Goal: Transaction & Acquisition: Download file/media

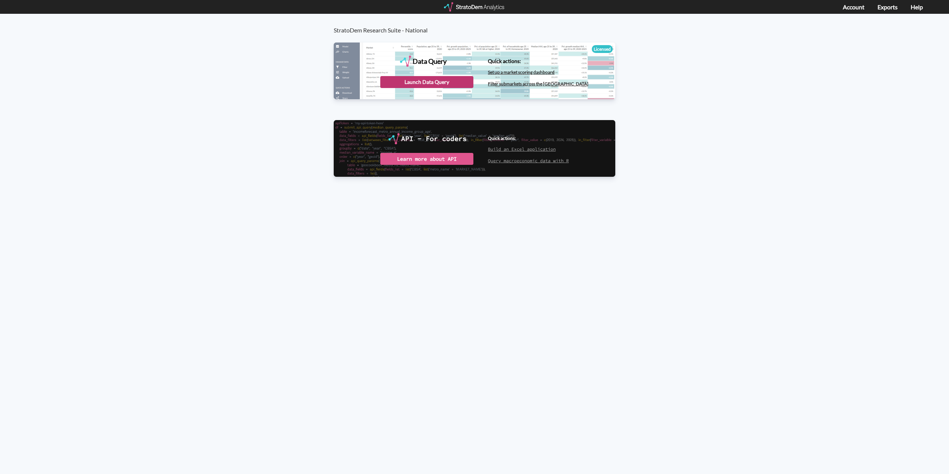
click at [439, 82] on div "Launch Data Query" at bounding box center [426, 82] width 93 height 12
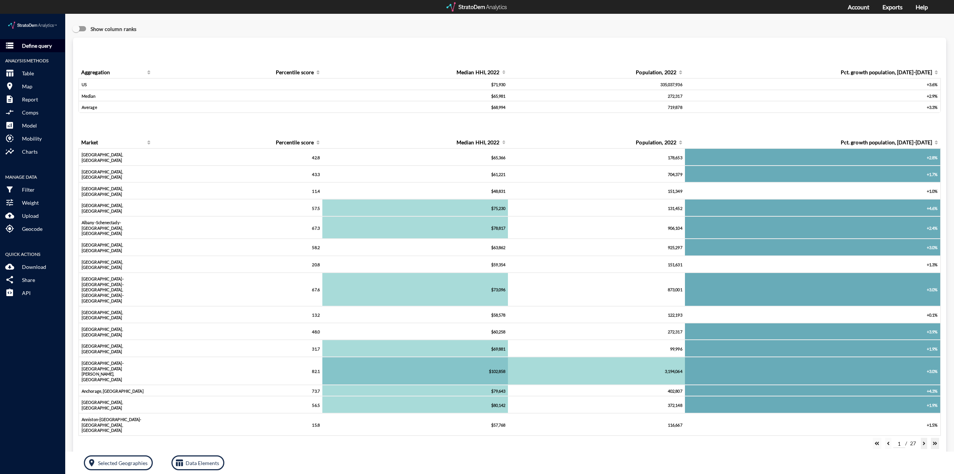
click p "Define query"
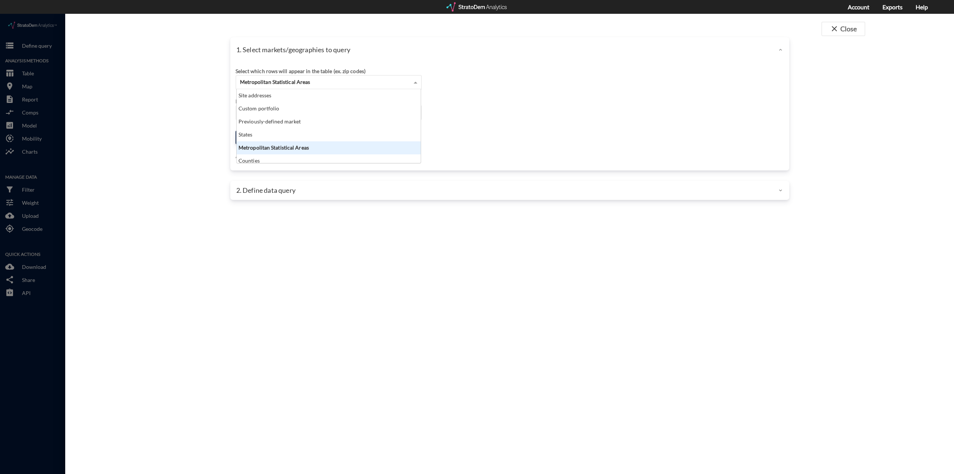
click span "Metropolitan Statistical Areas"
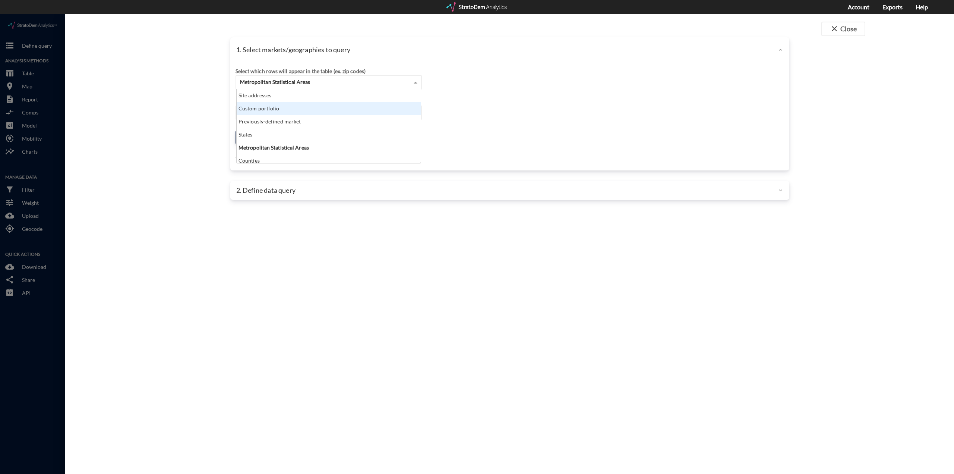
click div "Custom portfolio"
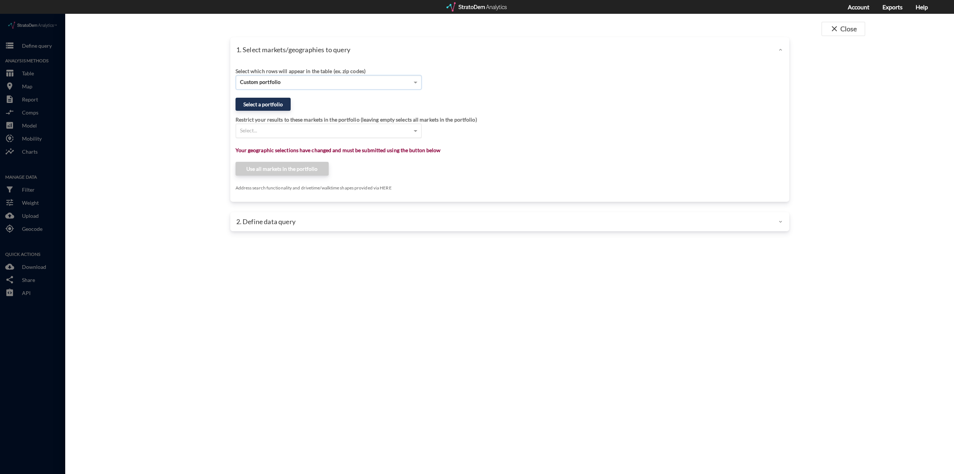
click div "Select..."
click div "Restrict your results to these markets in the portfolio (leaving empty selects …"
click button "Select a portfolio"
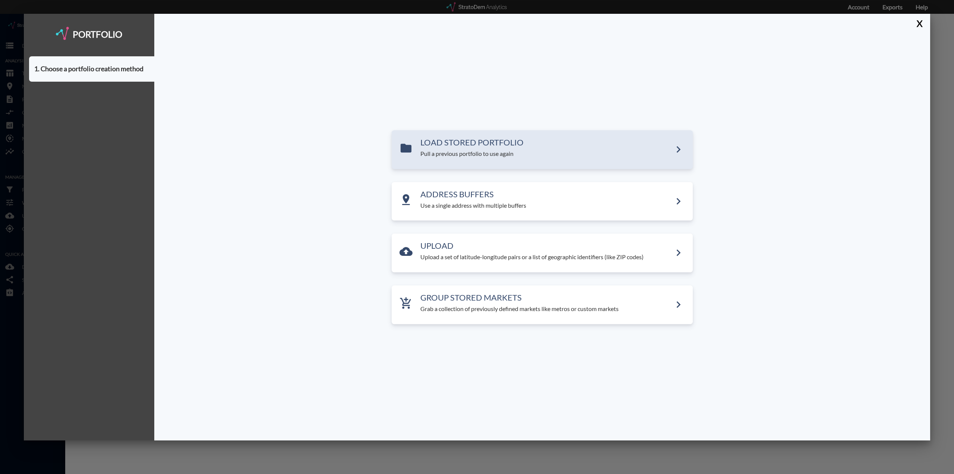
click at [562, 159] on div "LOAD STORED PORTFOLIO Pull a previous portfolio to use again" at bounding box center [542, 149] width 301 height 39
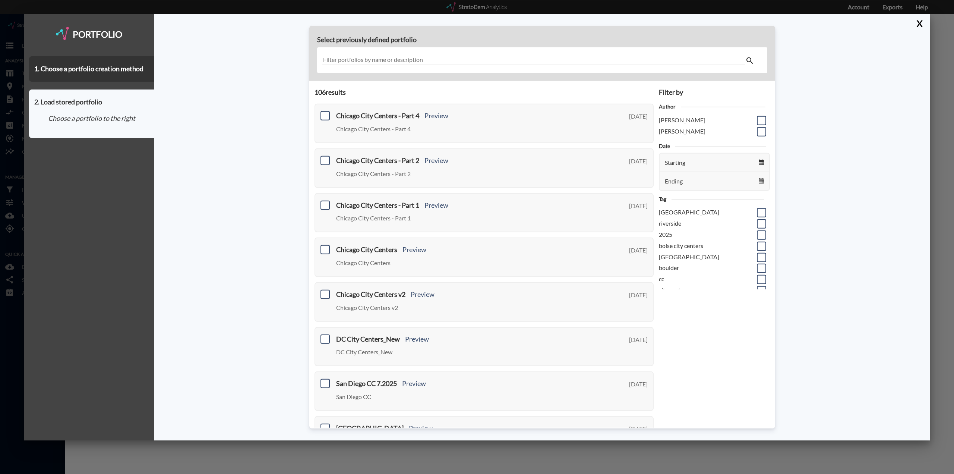
click at [377, 60] on input "text" at bounding box center [533, 60] width 423 height 10
click at [757, 242] on span at bounding box center [761, 241] width 9 height 9
click at [760, 239] on input "checkbox" at bounding box center [760, 239] width 0 height 0
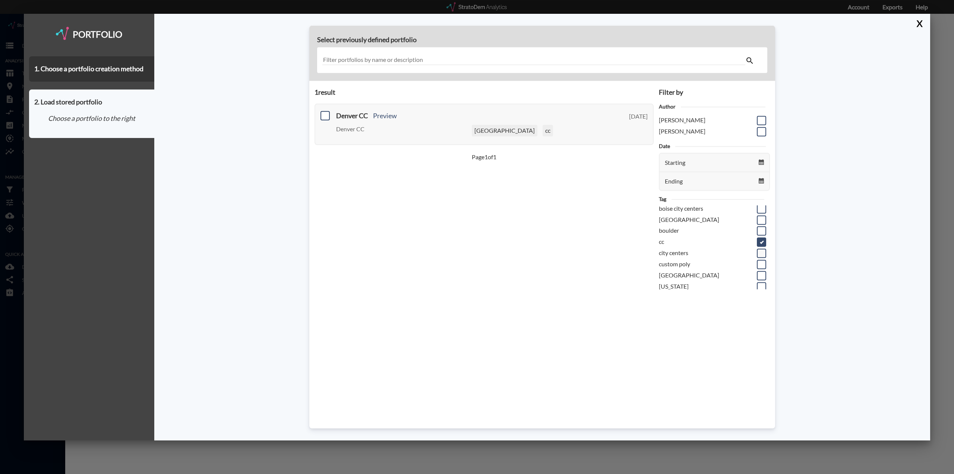
click at [757, 254] on span at bounding box center [761, 253] width 9 height 9
click at [760, 250] on input "checkbox" at bounding box center [760, 250] width 0 height 0
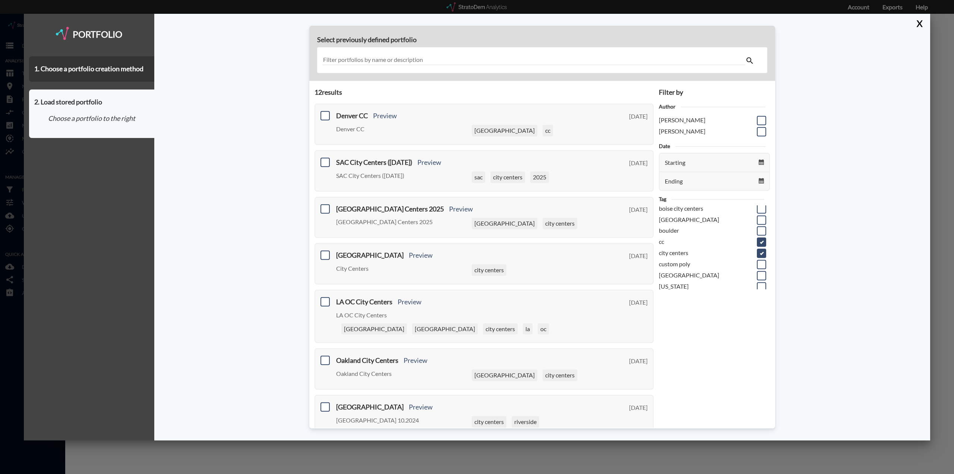
click at [757, 241] on span at bounding box center [761, 241] width 9 height 9
click at [760, 239] on input "checkbox" at bounding box center [760, 239] width 0 height 0
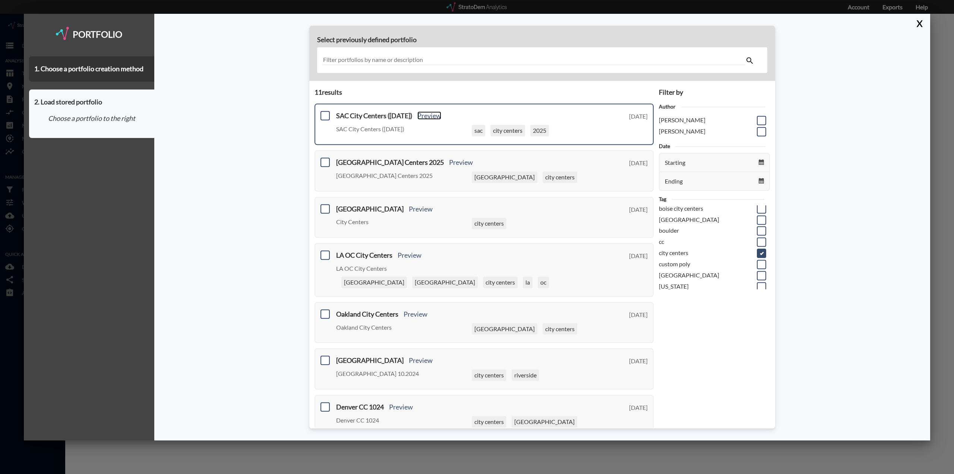
click at [431, 117] on link "Preview" at bounding box center [429, 115] width 24 height 8
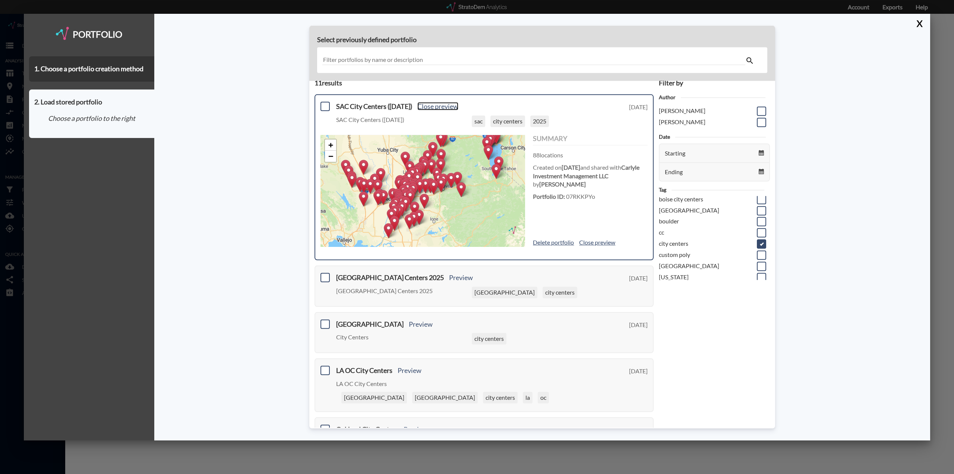
scroll to position [0, 0]
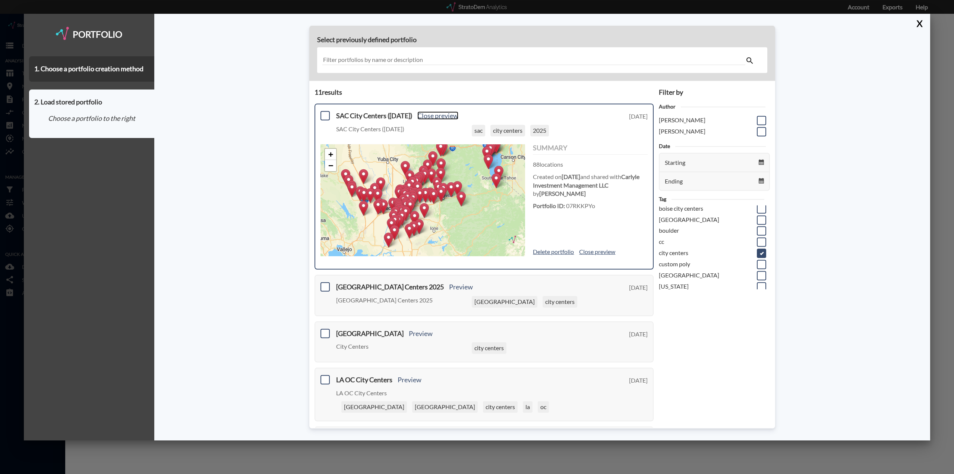
click at [456, 117] on link "Close preview" at bounding box center [437, 115] width 41 height 8
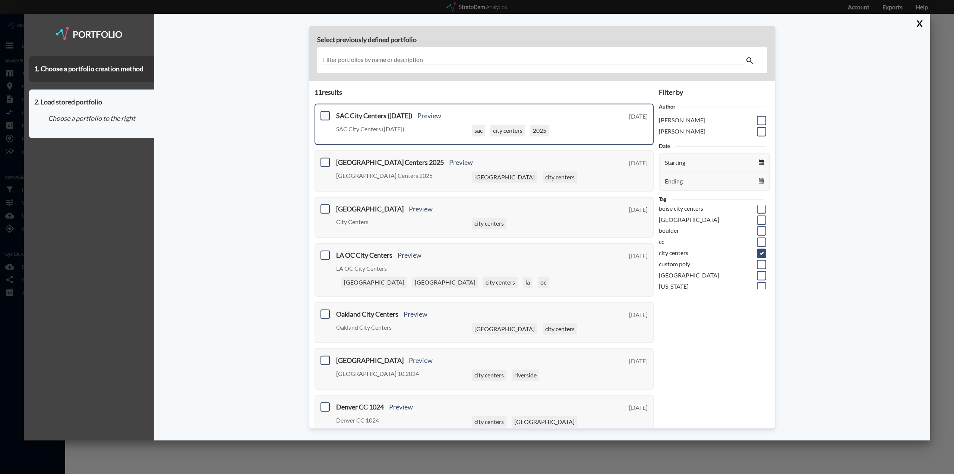
click at [325, 117] on span at bounding box center [324, 115] width 9 height 9
click at [324, 113] on input "checkbox" at bounding box center [324, 113] width 0 height 0
click at [129, 151] on button "Use this portfolio" at bounding box center [92, 147] width 115 height 13
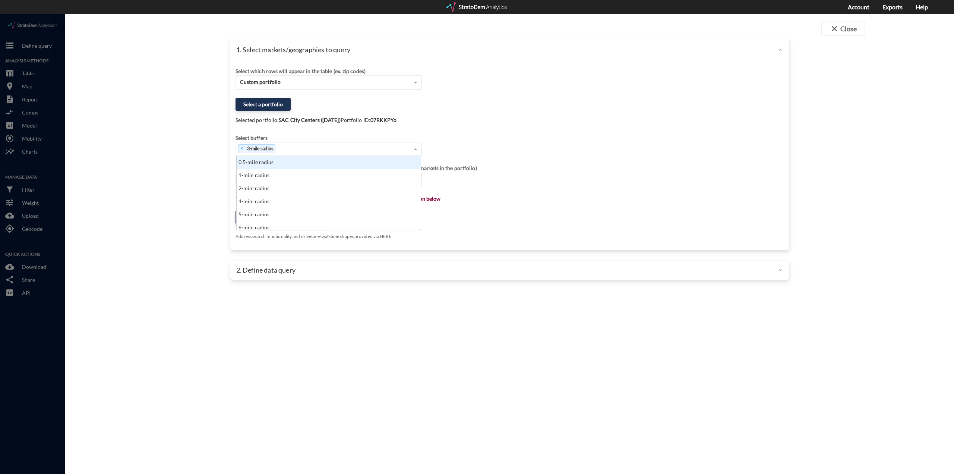
click span
click div "Select buffers × 3-mile radius 0.5-mile radius 1-mile radius 2-mile radius 4-mi…"
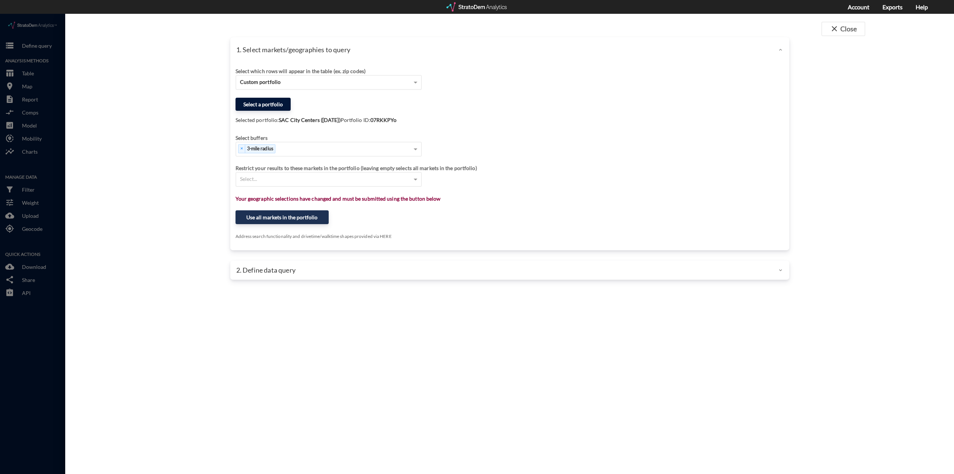
click button "Select a portfolio"
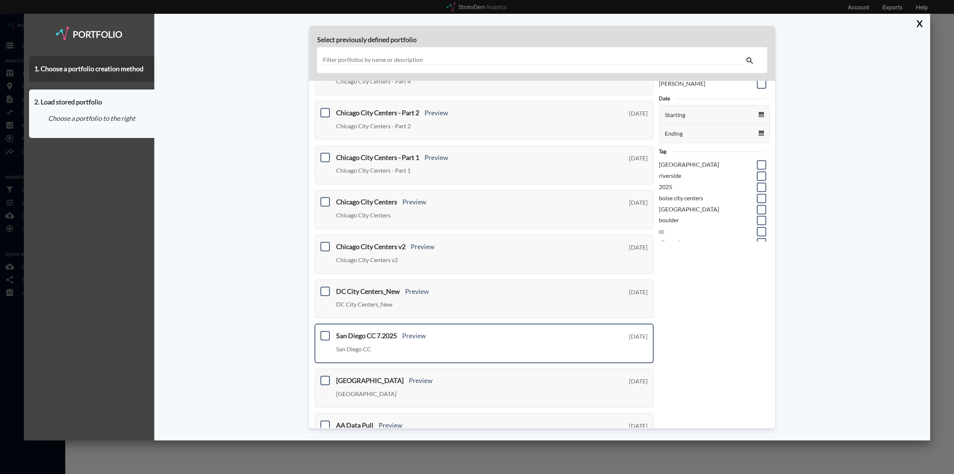
scroll to position [29, 0]
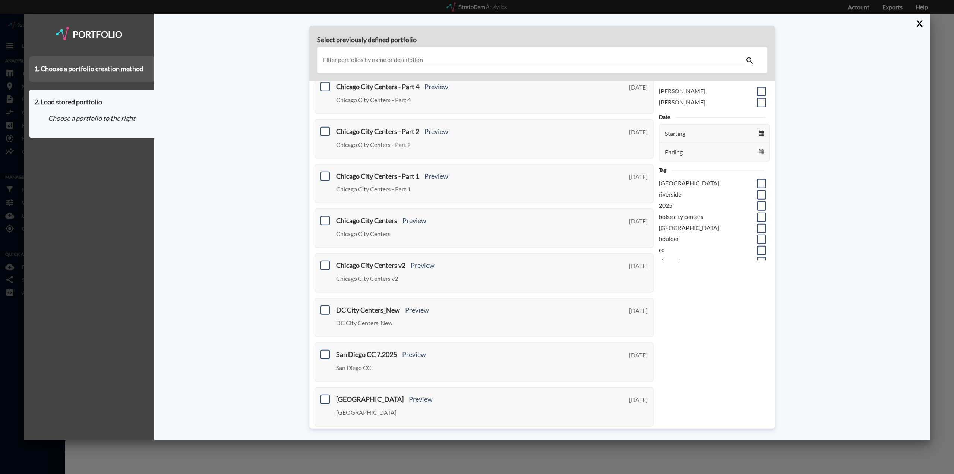
click at [79, 69] on div "1. Choose a portfolio creation method" at bounding box center [91, 68] width 125 height 25
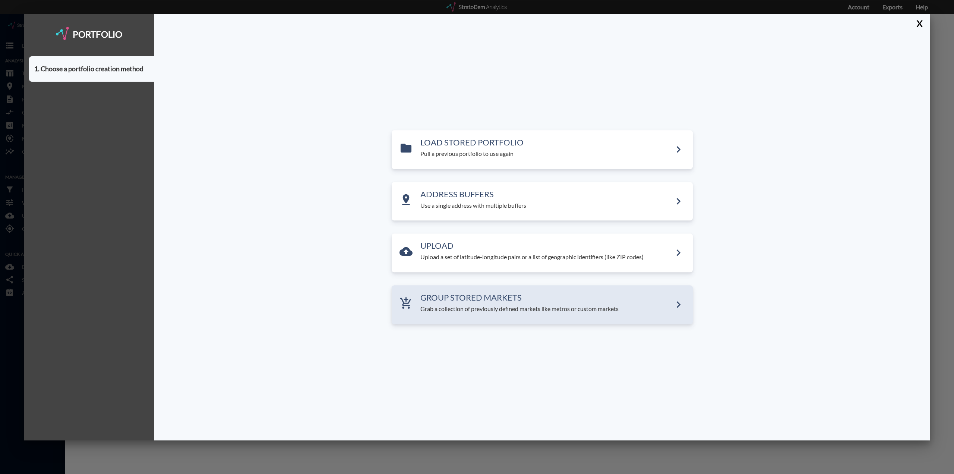
click at [564, 311] on p "Grab a collection of previously defined markets like metros or custom markets" at bounding box center [545, 308] width 251 height 9
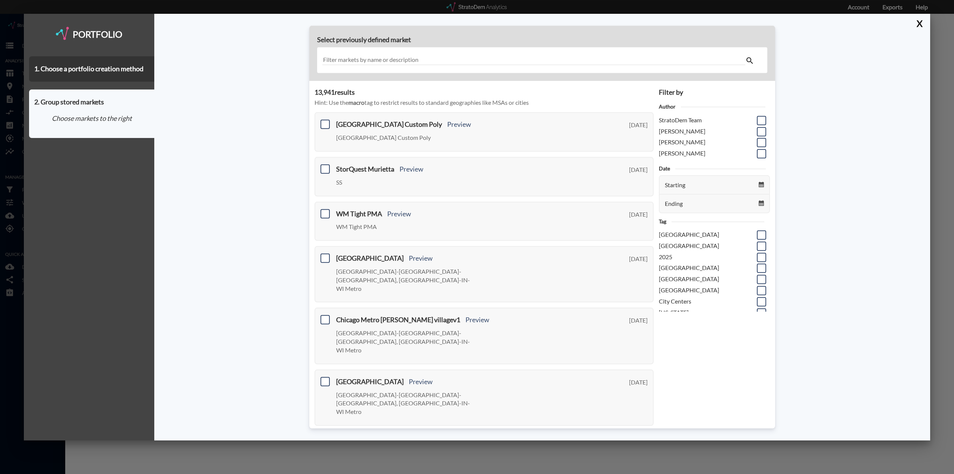
click at [446, 61] on input "text" at bounding box center [533, 60] width 423 height 10
click at [456, 60] on input "text" at bounding box center [533, 60] width 423 height 10
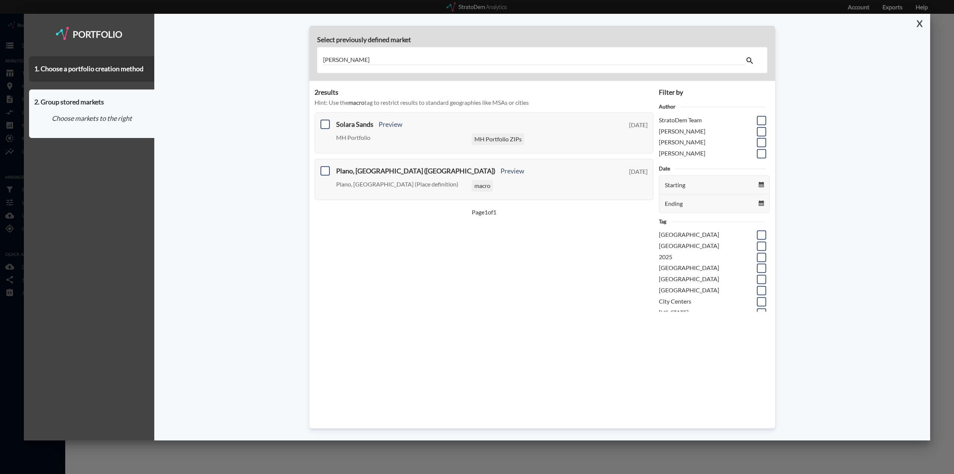
type input "solano"
click at [921, 25] on button "X" at bounding box center [917, 23] width 13 height 19
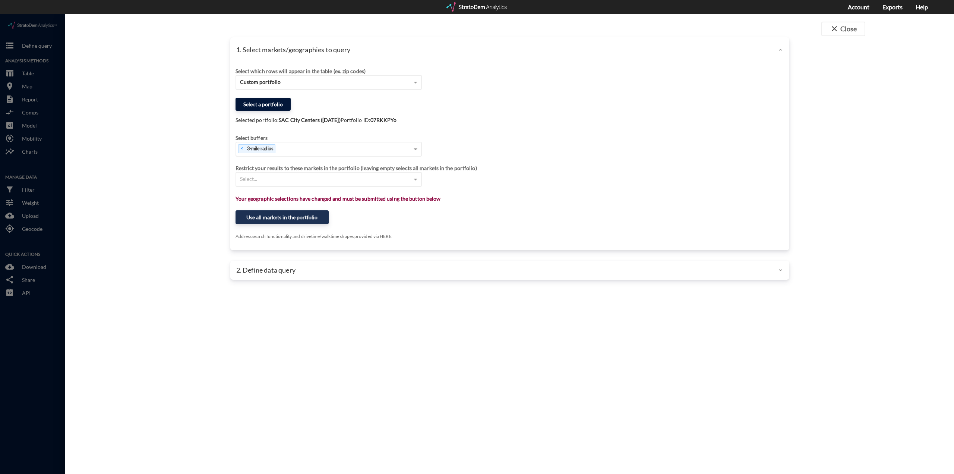
click button "Select a portfolio"
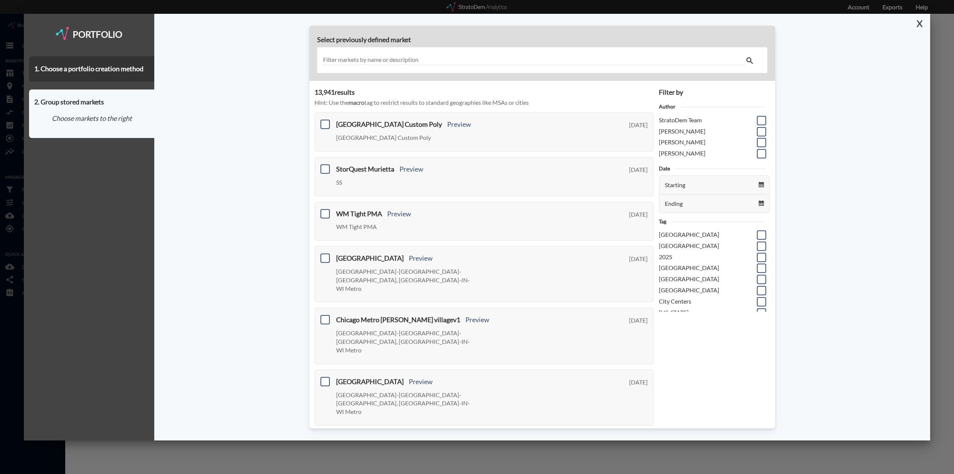
click at [919, 25] on button "X" at bounding box center [917, 23] width 13 height 19
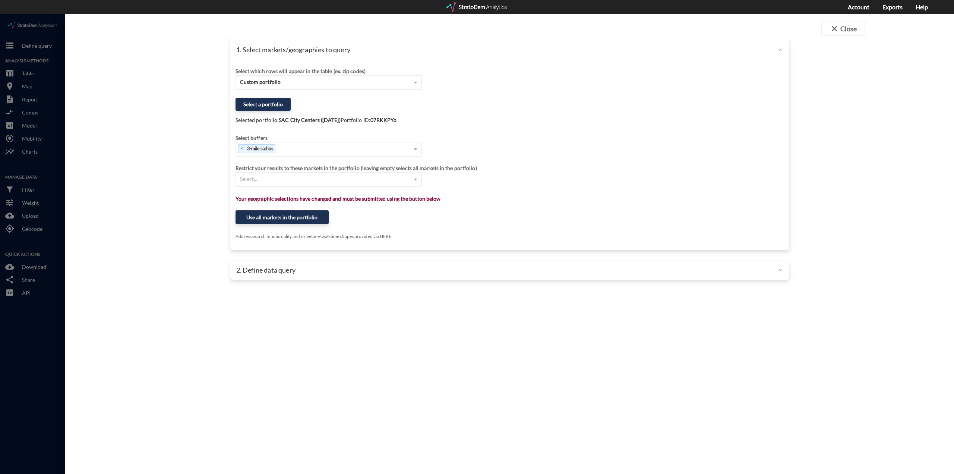
click strong "SAC City Centers (Feb 2025)"
click button "Select a portfolio"
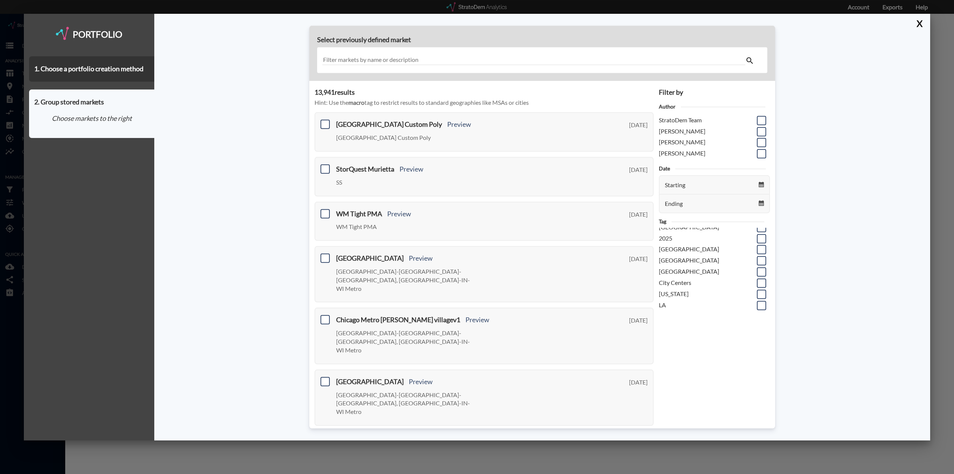
scroll to position [0, 0]
click at [757, 303] on span at bounding box center [761, 301] width 9 height 9
click at [760, 298] on input "checkbox" at bounding box center [760, 298] width 0 height 0
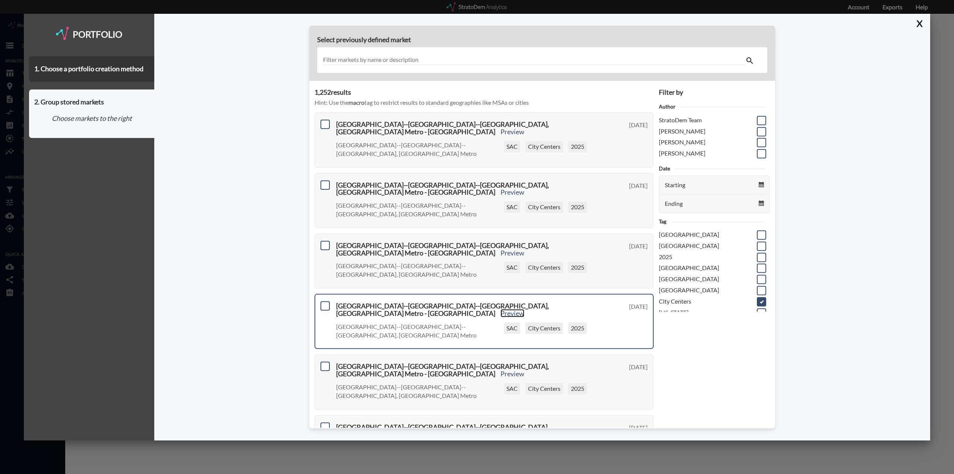
click at [524, 309] on link "Preview" at bounding box center [512, 313] width 24 height 8
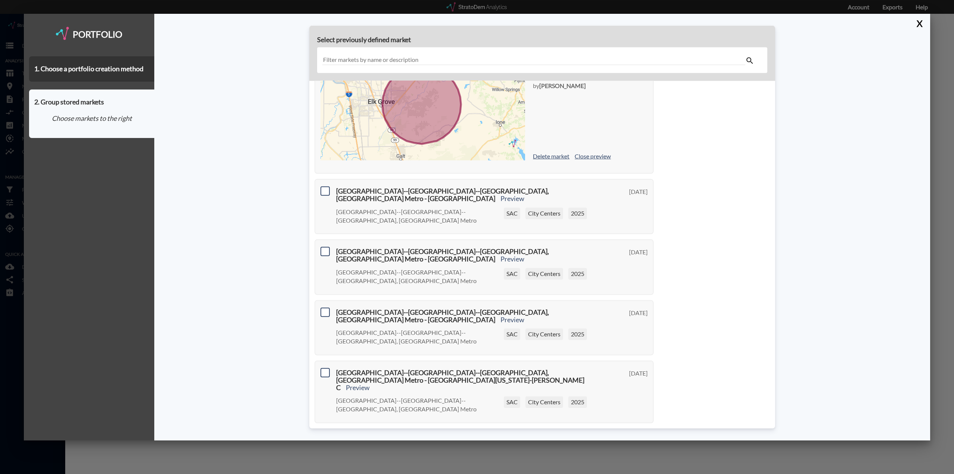
scroll to position [300, 0]
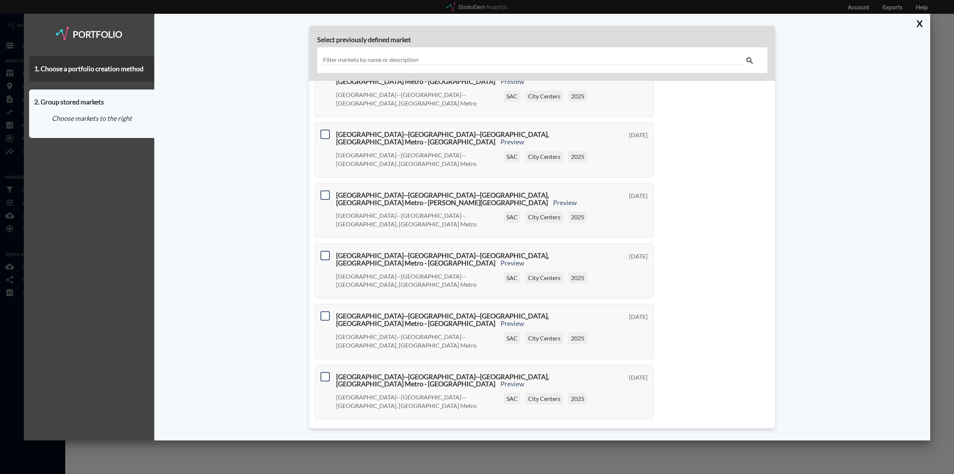
scroll to position [175, 0]
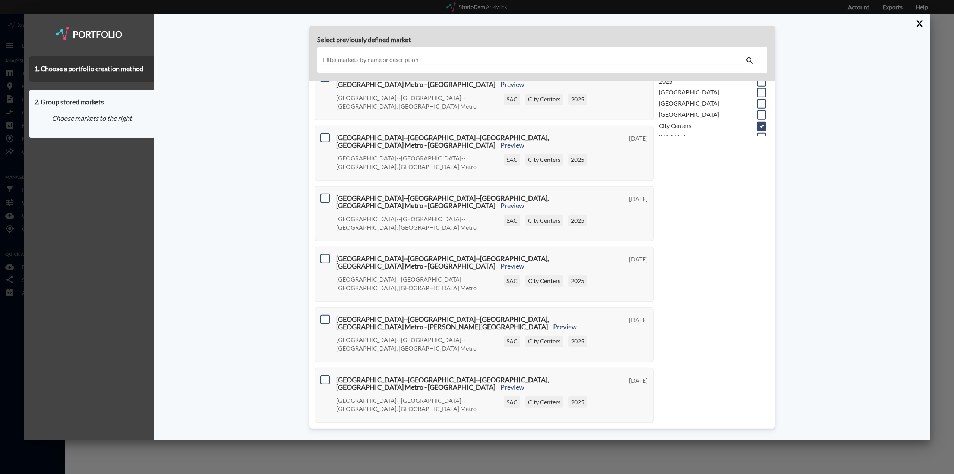
click at [395, 61] on input "text" at bounding box center [533, 60] width 423 height 10
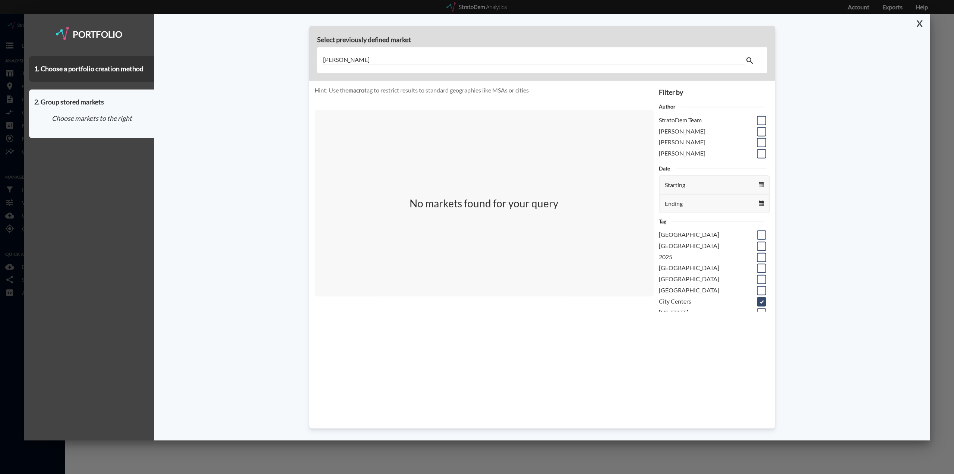
type input "solano"
click at [918, 26] on button "X" at bounding box center [917, 23] width 13 height 19
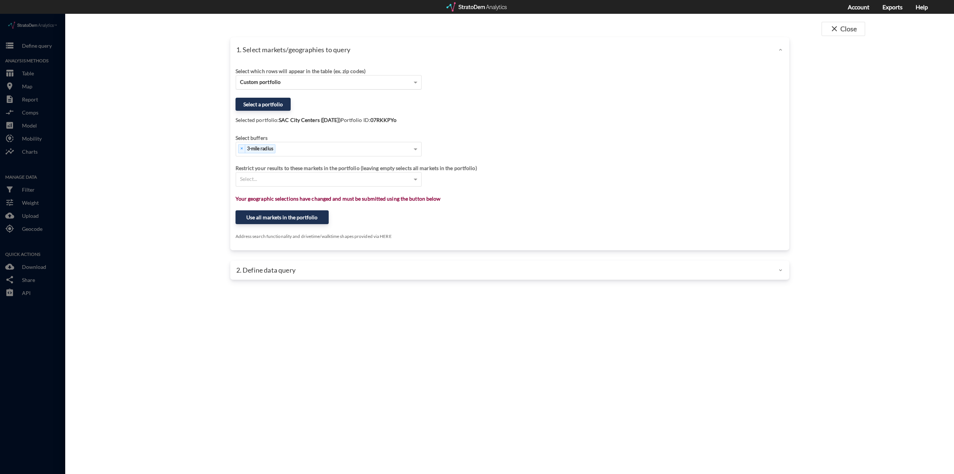
click div "Custom portfolio"
click div "Counties"
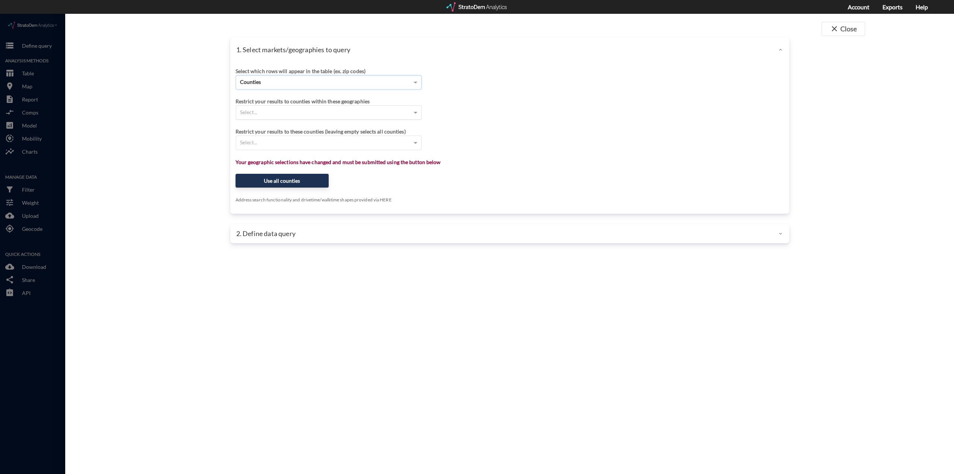
click div "Select..."
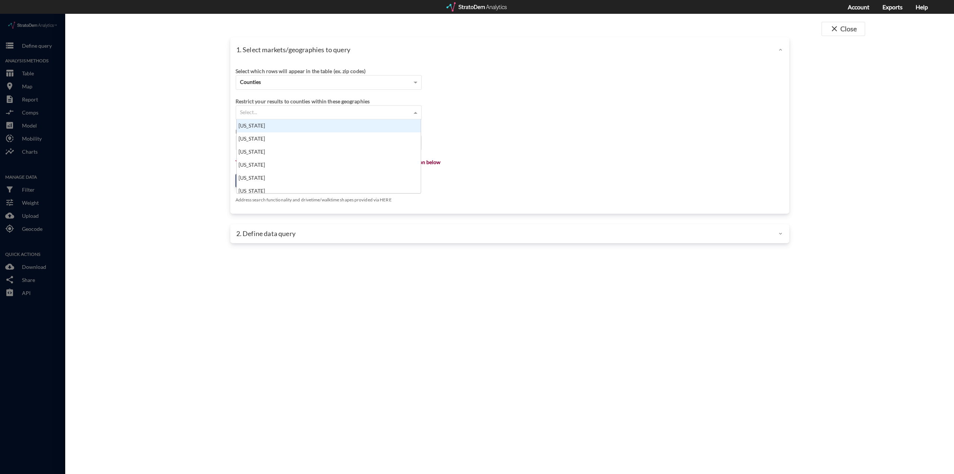
scroll to position [68, 180]
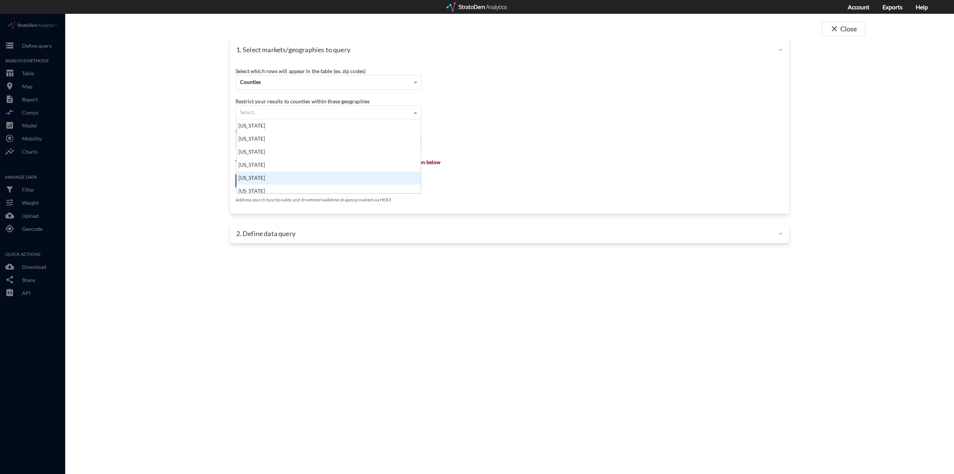
click div "California"
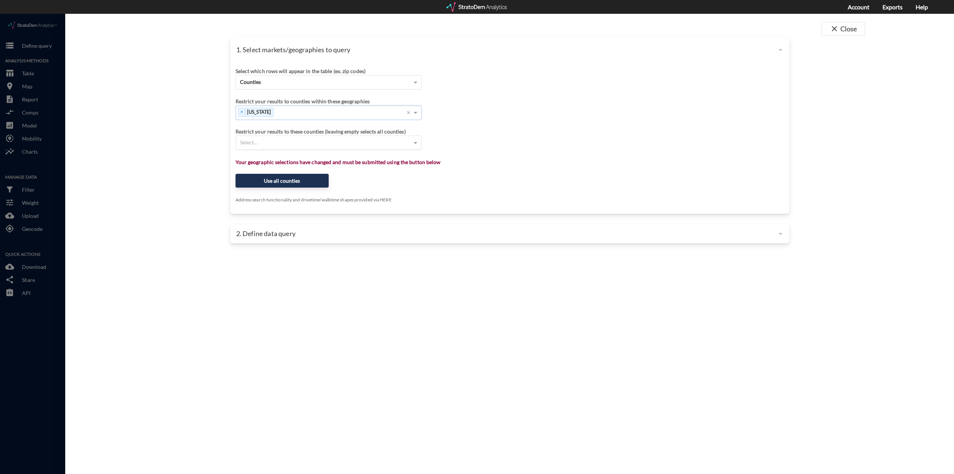
click div "Select..."
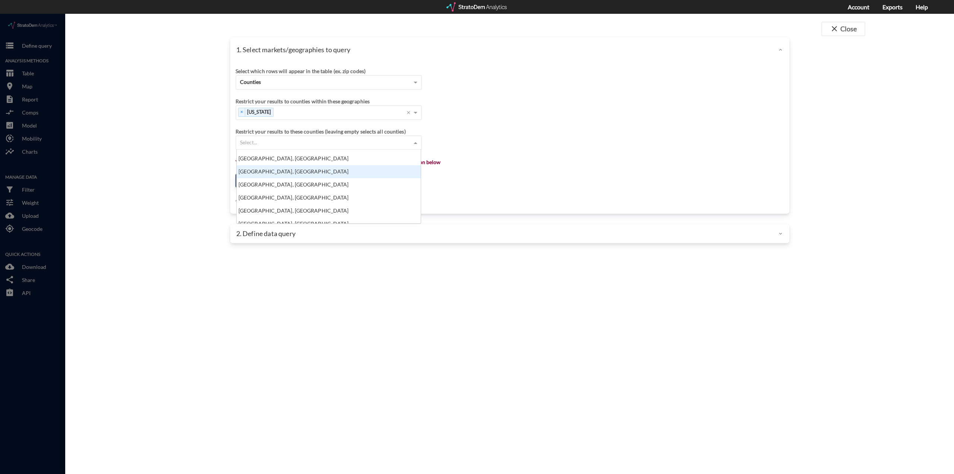
scroll to position [596, 0]
click div "Solano County, CA"
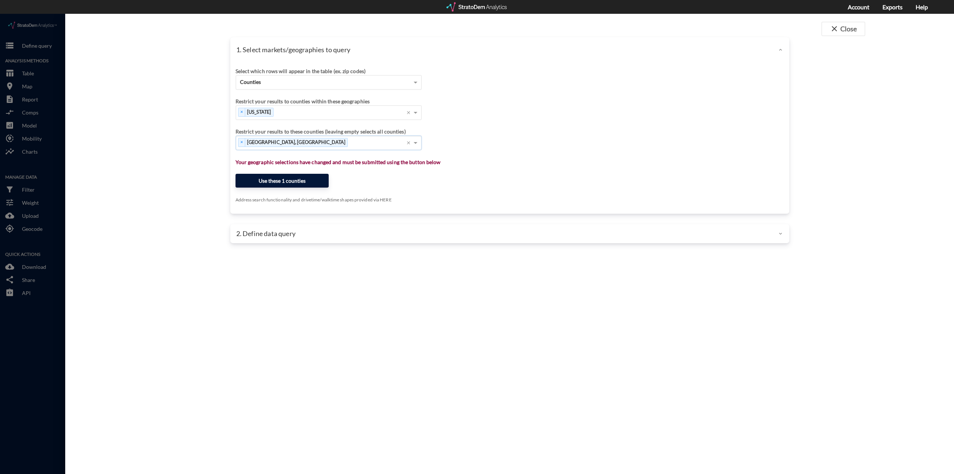
click button "Use these 1 counties"
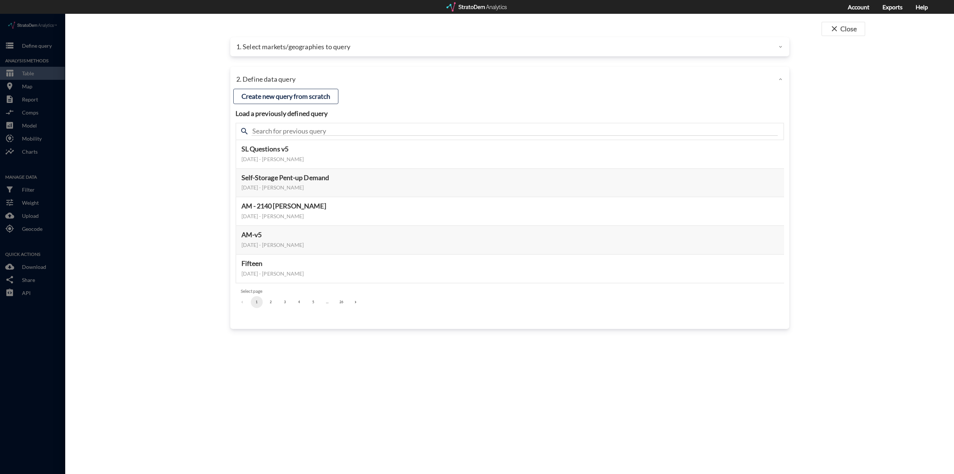
click div "search"
click input "text"
click input "Meta"
type input "Meta"
click h4 "Load a previously defined query"
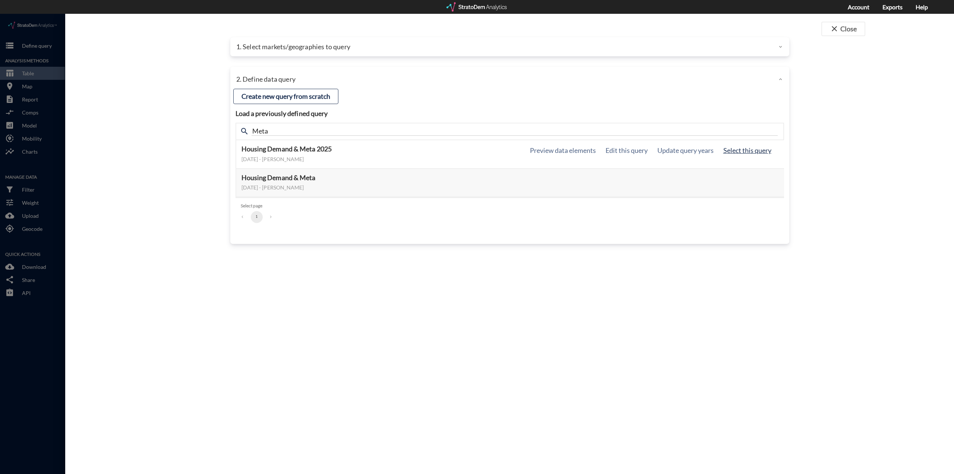
click button "Select this query"
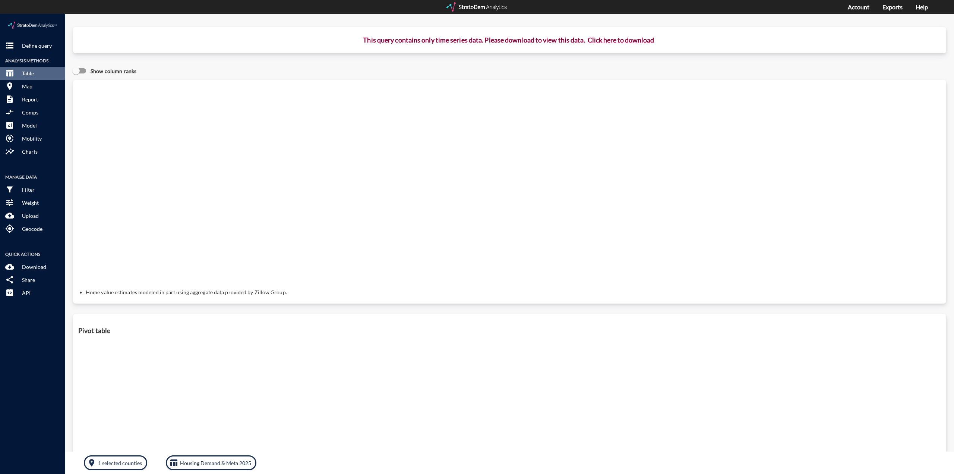
click button "Click here to download"
click link "Exports manager"
